Goal: Task Accomplishment & Management: Use online tool/utility

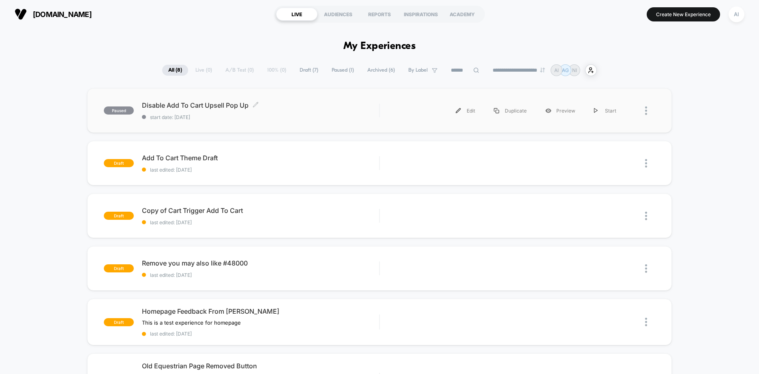
click at [365, 111] on div "Disable Add To Cart Upsell Pop Up Click to edit experience details Click to edi…" at bounding box center [260, 110] width 237 height 19
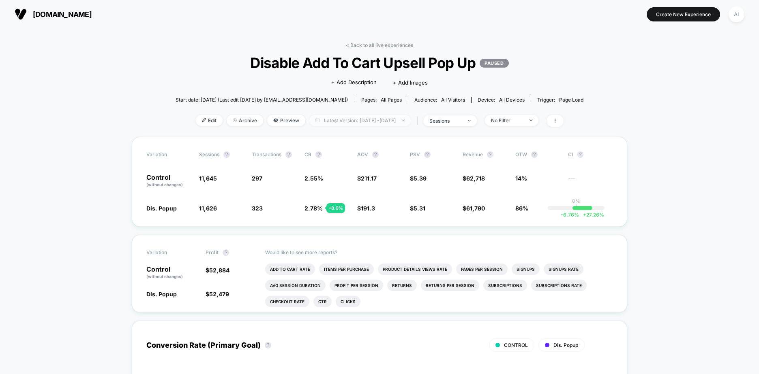
click at [411, 124] on span "Latest Version: [DATE] - [DATE]" at bounding box center [359, 120] width 101 height 11
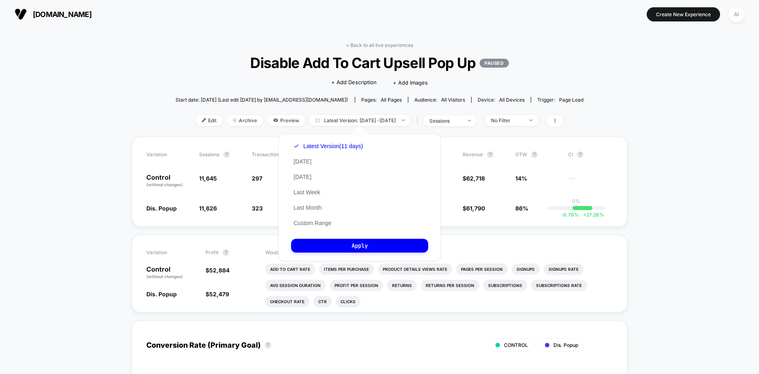
click at [391, 129] on div "Custom [DATE] - [DATE] ******* ******** ***** ***** *** **** **** ****** ******…" at bounding box center [359, 197] width 178 height 143
click at [298, 129] on div "Custom [DATE] - [DATE] ******* ******** ***** ***** *** **** **** ****** ******…" at bounding box center [359, 197] width 178 height 143
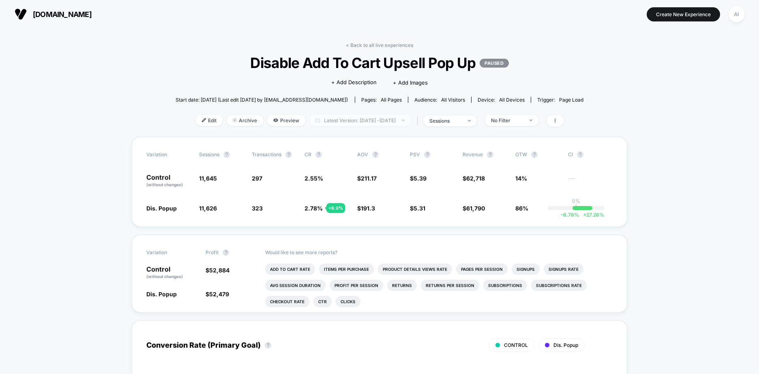
click at [411, 122] on span "Latest Version: [DATE] - [DATE]" at bounding box center [359, 120] width 101 height 11
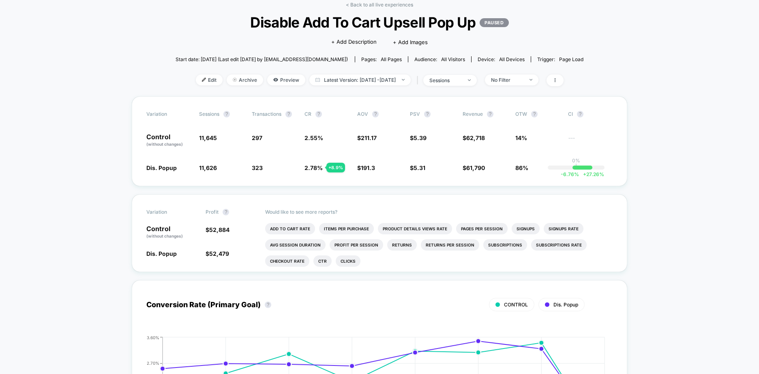
click at [557, 80] on icon at bounding box center [554, 80] width 5 height 5
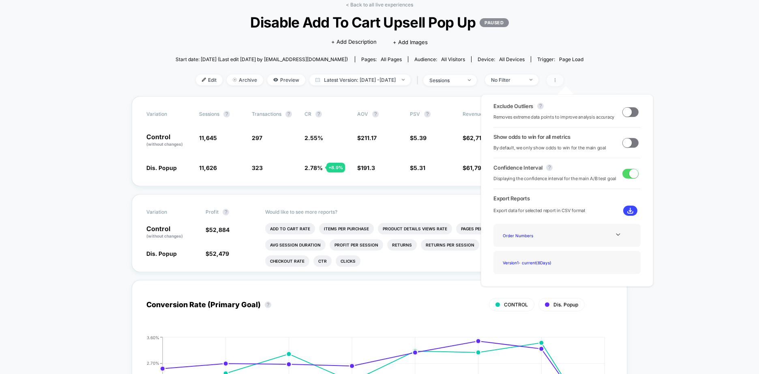
click at [557, 80] on icon at bounding box center [554, 80] width 5 height 5
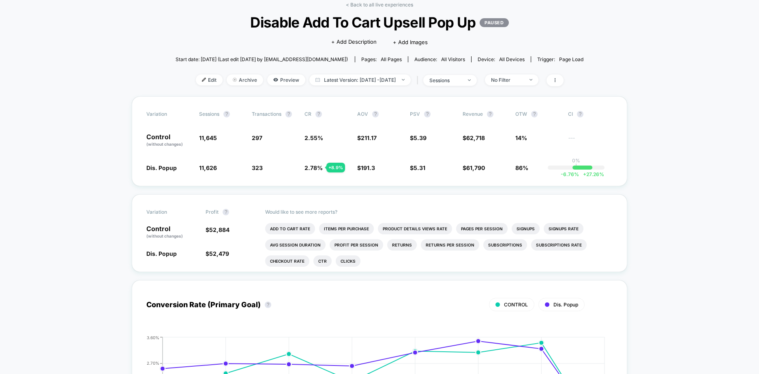
scroll to position [0, 0]
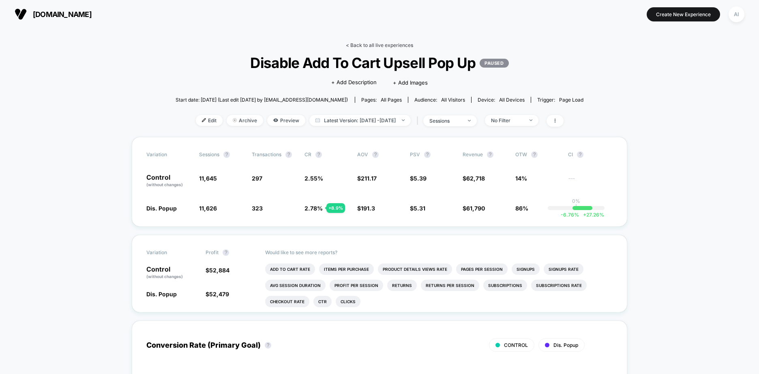
click at [395, 47] on link "< Back to all live experiences" at bounding box center [379, 45] width 67 height 6
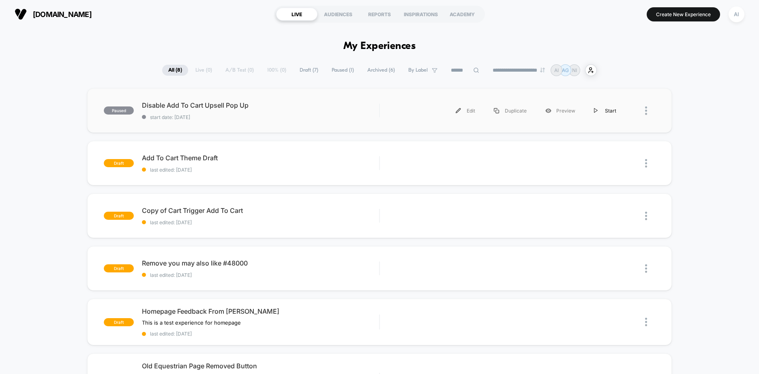
click at [603, 113] on div "Start" at bounding box center [604, 111] width 41 height 18
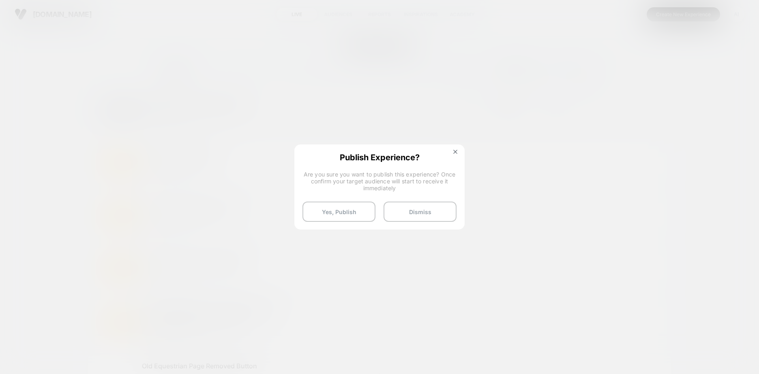
click at [439, 188] on span "Are you sure you want to publish this experience? Once confirm your target audi…" at bounding box center [379, 181] width 154 height 21
click at [348, 217] on button "Yes, Publish" at bounding box center [338, 212] width 73 height 20
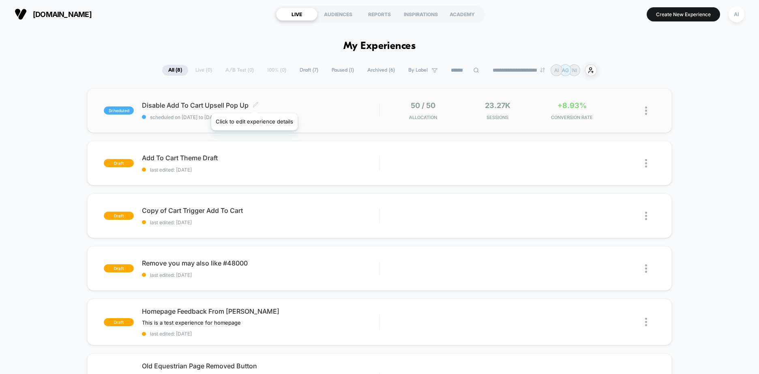
click at [254, 103] on icon at bounding box center [255, 105] width 6 height 6
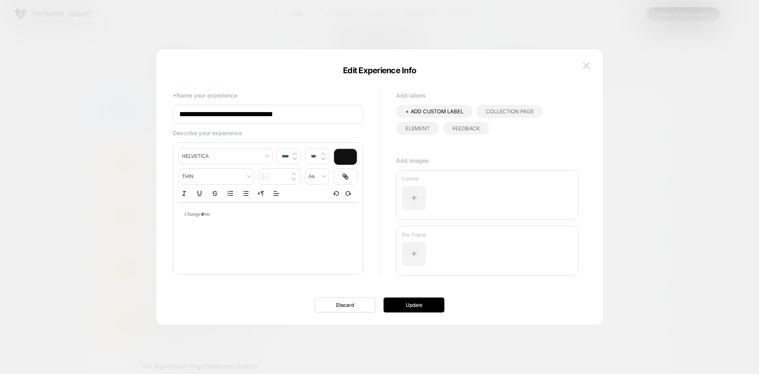
click at [587, 68] on img at bounding box center [585, 65] width 7 height 7
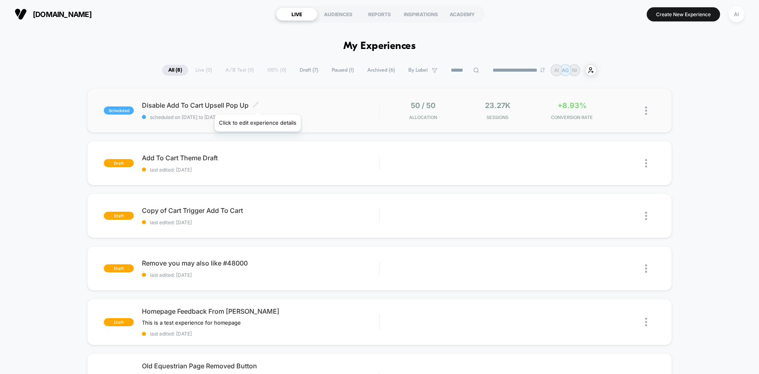
click at [257, 105] on icon at bounding box center [255, 104] width 5 height 5
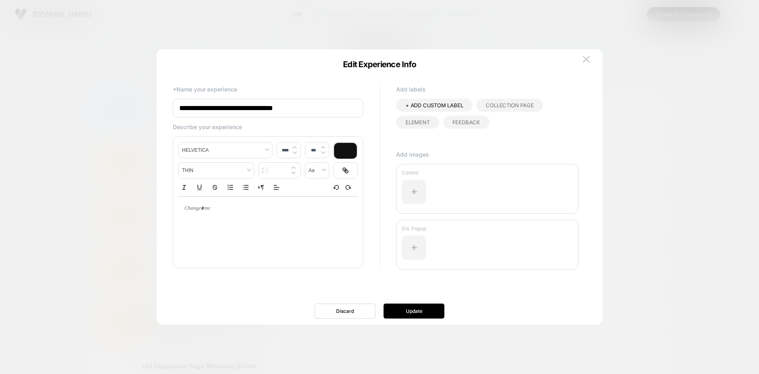
click at [646, 133] on div at bounding box center [379, 187] width 759 height 374
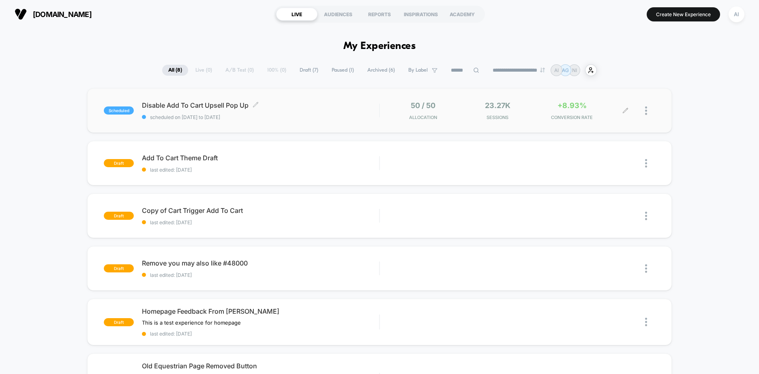
click at [624, 112] on icon at bounding box center [625, 111] width 6 height 6
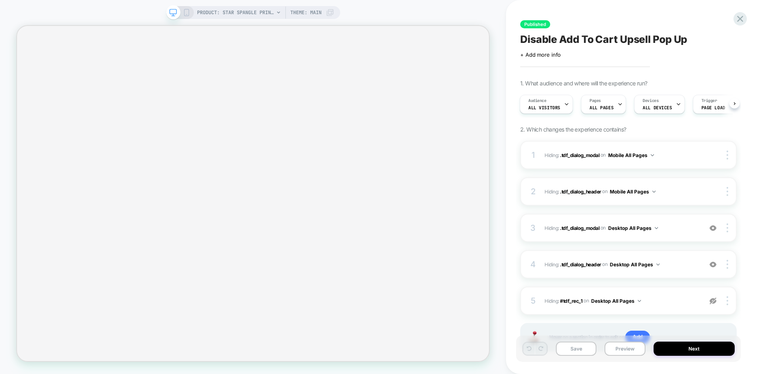
scroll to position [38, 0]
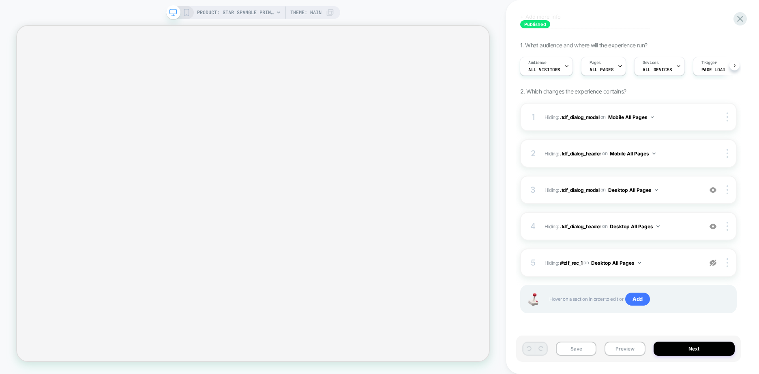
select select "**********"
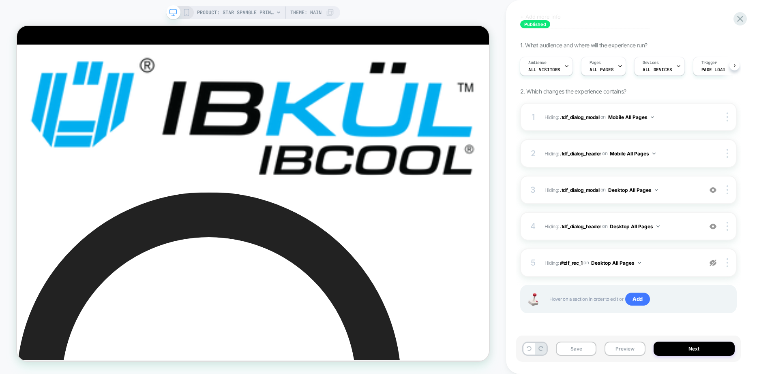
scroll to position [0, 0]
click at [709, 95] on div "1. What audience and where will the experience run? Audience All Visitors Pages…" at bounding box center [628, 188] width 216 height 292
click at [685, 351] on button "Next" at bounding box center [693, 349] width 81 height 14
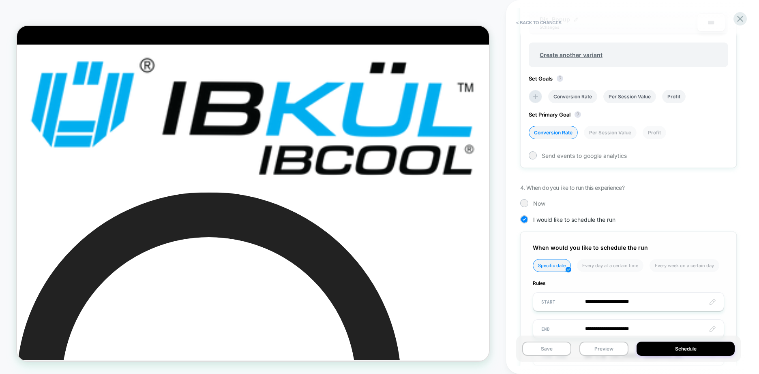
scroll to position [372, 0]
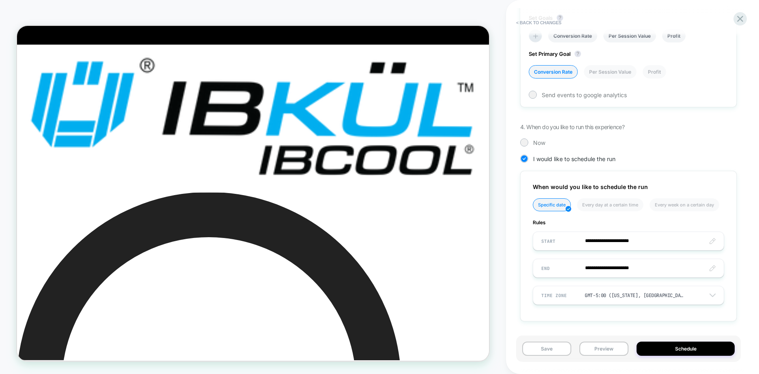
click at [513, 150] on div "**********" at bounding box center [632, 187] width 253 height 374
click at [525, 145] on div at bounding box center [524, 142] width 6 height 6
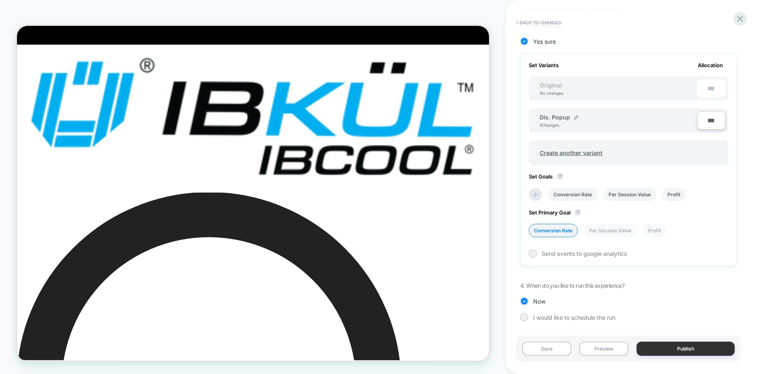
click at [699, 351] on button "Publish" at bounding box center [685, 349] width 98 height 14
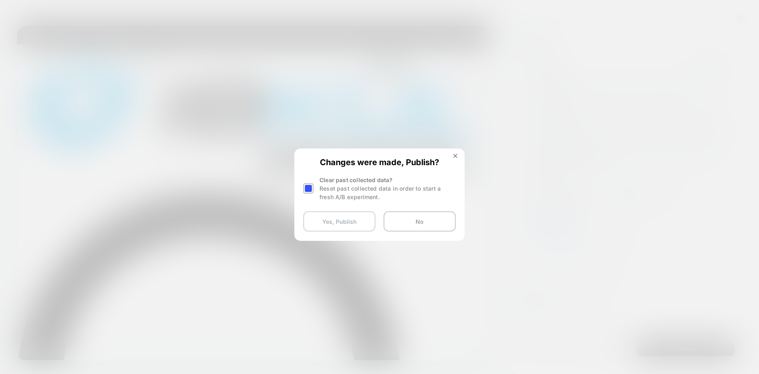
click at [347, 218] on button "Yes, Publish" at bounding box center [339, 222] width 72 height 20
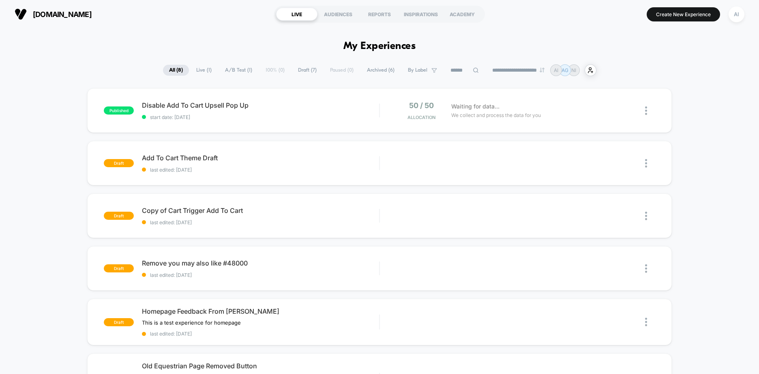
click at [290, 136] on div "published Disable Add To Cart Upsell Pop Up start date: [DATE] 50 / 50 Allocati…" at bounding box center [379, 340] width 759 height 505
click at [648, 113] on div at bounding box center [650, 110] width 10 height 19
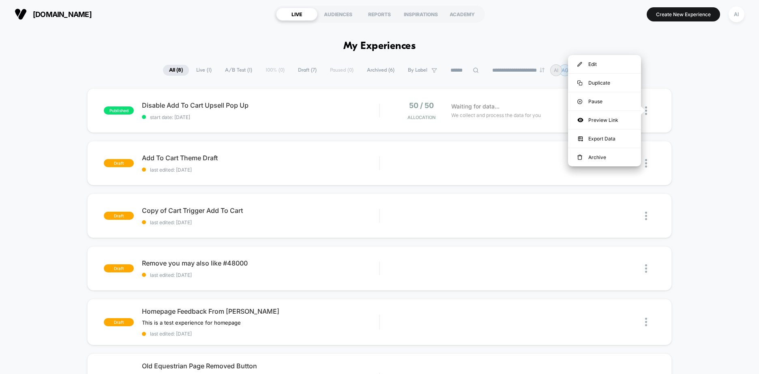
click at [708, 115] on div "published Disable Add To Cart Upsell Pop Up start date: [DATE] 50 / 50 Allocati…" at bounding box center [379, 340] width 759 height 505
